Goal: Task Accomplishment & Management: Manage account settings

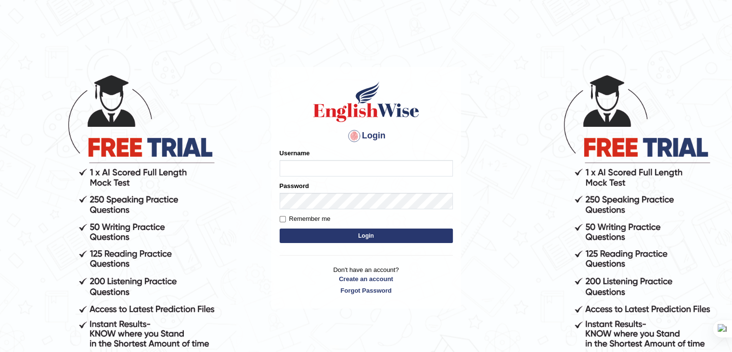
click at [313, 169] on input "Username" at bounding box center [366, 168] width 173 height 16
type input "raffa_samara"
click at [304, 167] on input "Username" at bounding box center [366, 168] width 173 height 16
type input "raffa_samara"
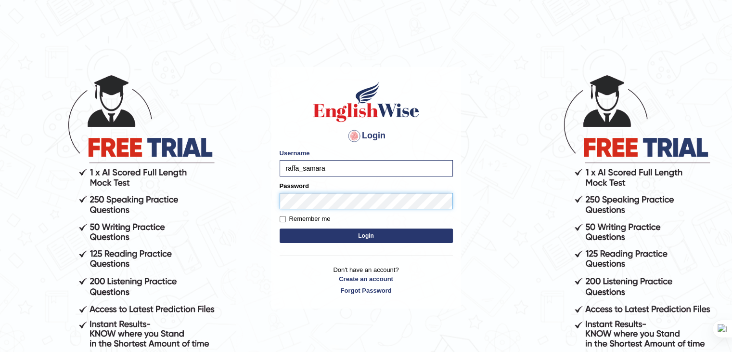
click at [280, 228] on button "Login" at bounding box center [366, 235] width 173 height 14
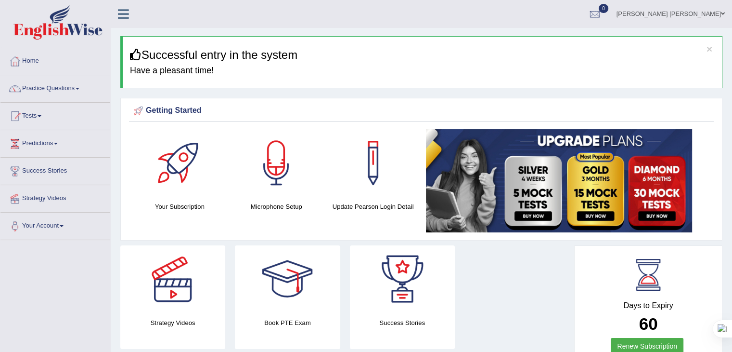
click at [695, 14] on link "Rafael da Cunha Soares Samara" at bounding box center [671, 12] width 123 height 25
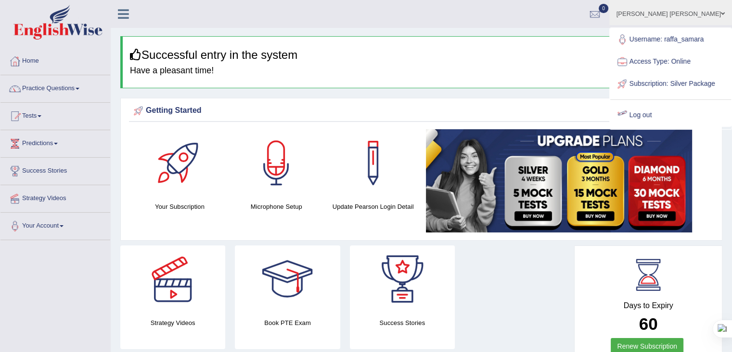
click at [644, 120] on link "Log out" at bounding box center [671, 115] width 121 height 22
